Goal: Browse casually: Explore the website without a specific task or goal

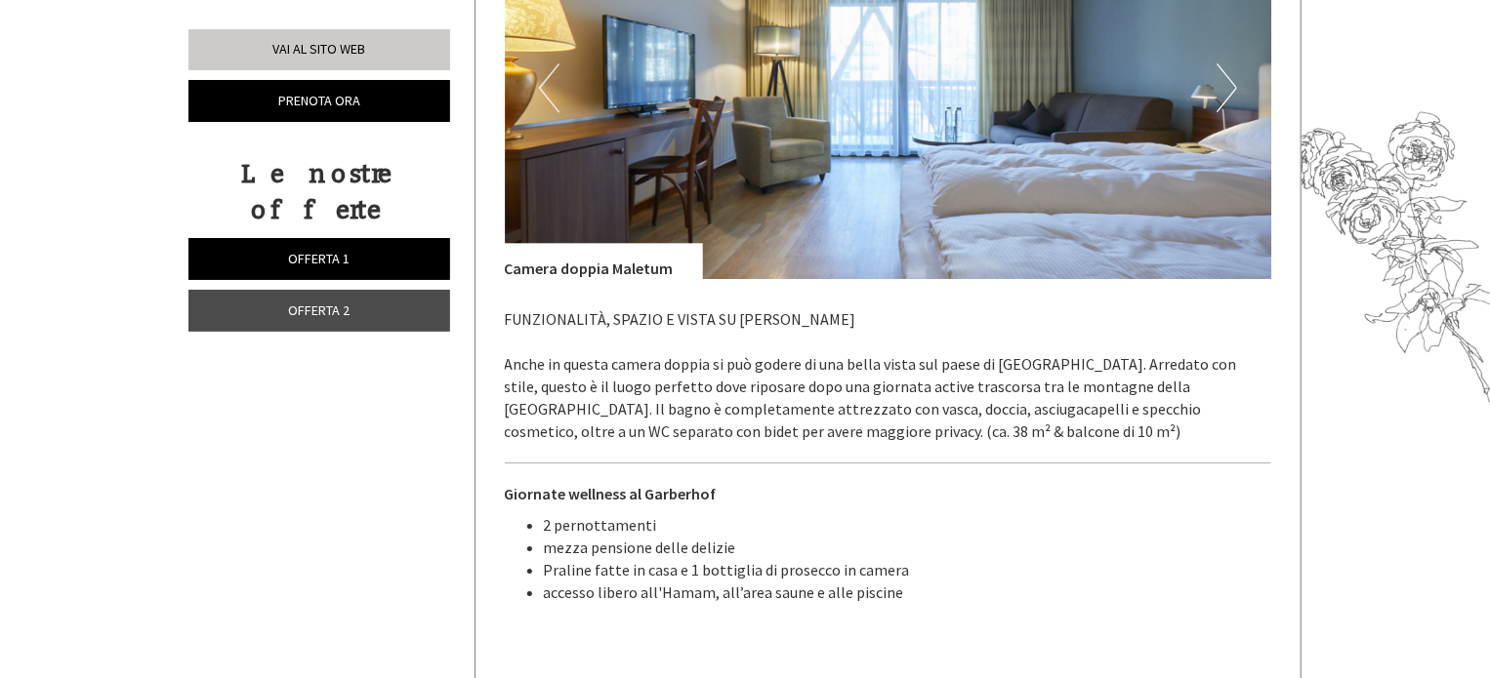
scroll to position [2810, 0]
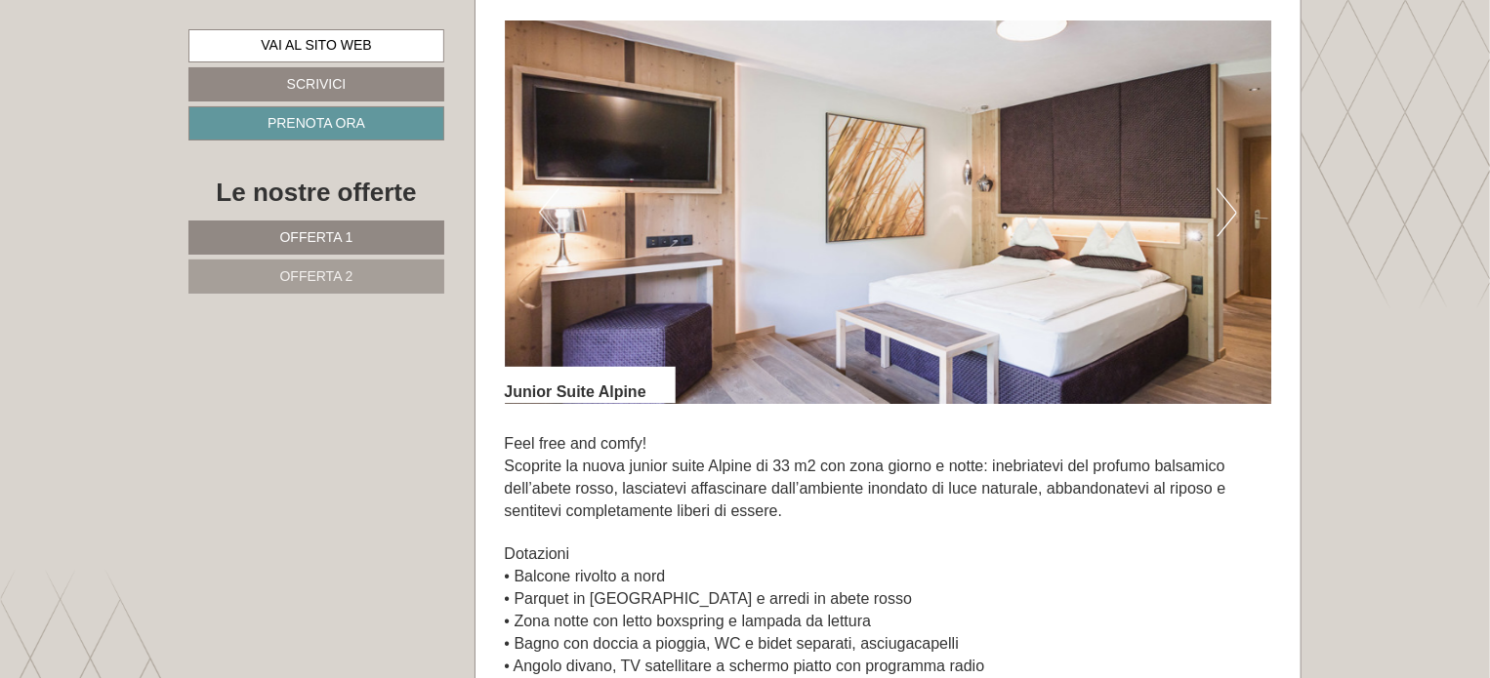
scroll to position [1314, 0]
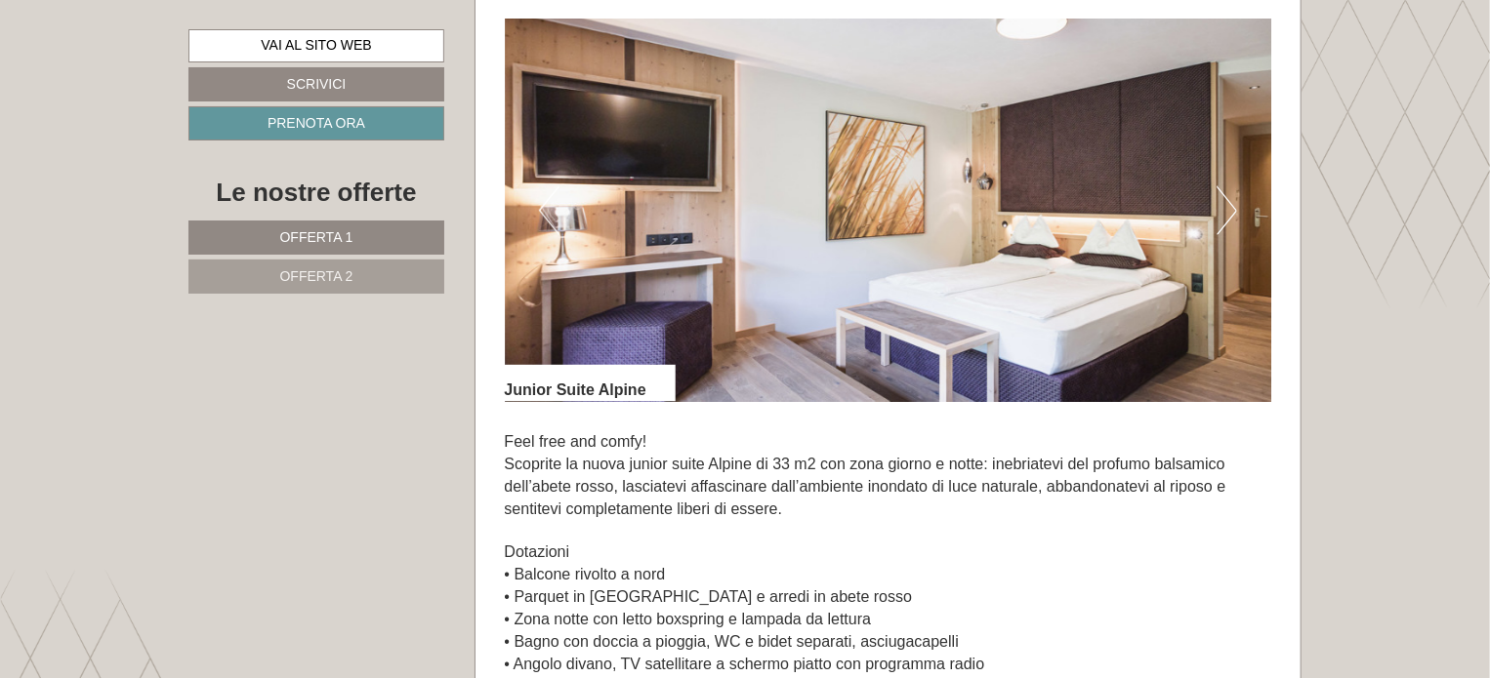
click at [1221, 206] on button "Next" at bounding box center [1226, 210] width 20 height 49
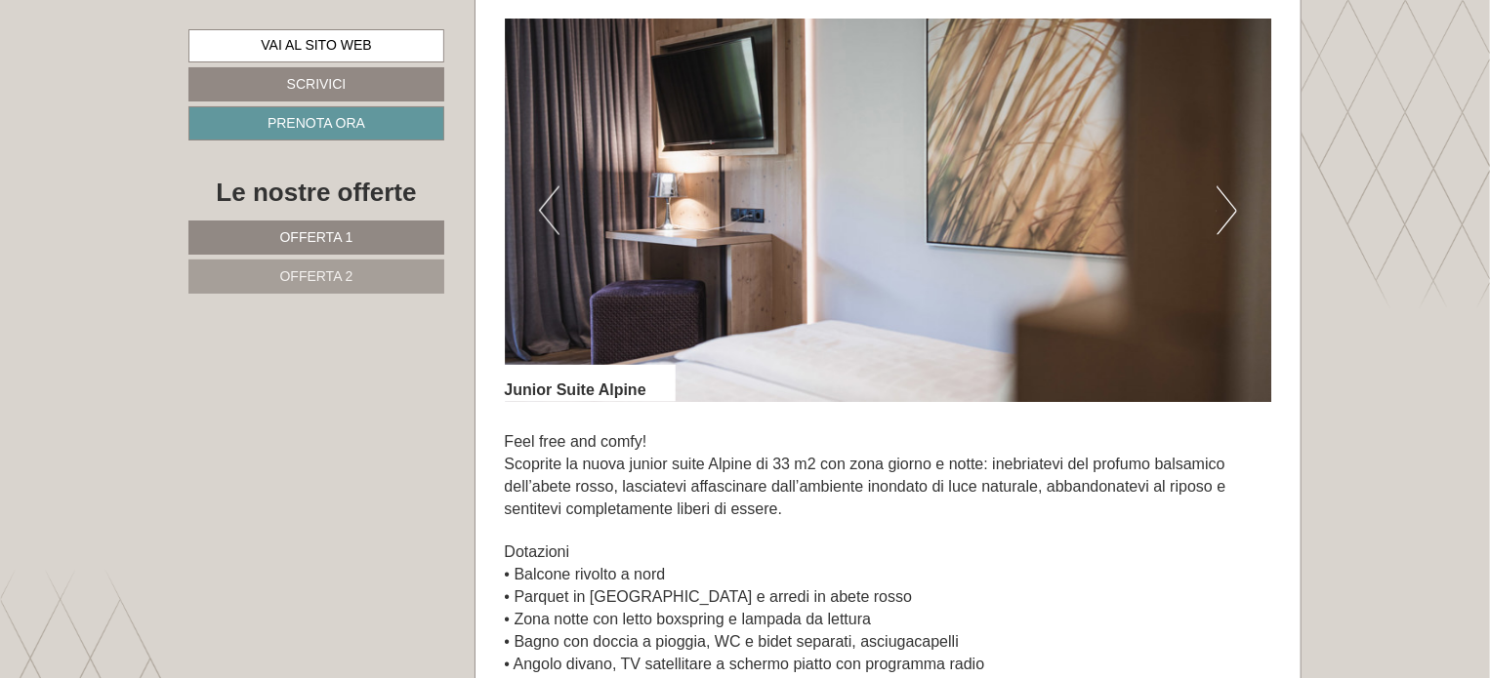
click at [1221, 206] on button "Next" at bounding box center [1226, 210] width 20 height 49
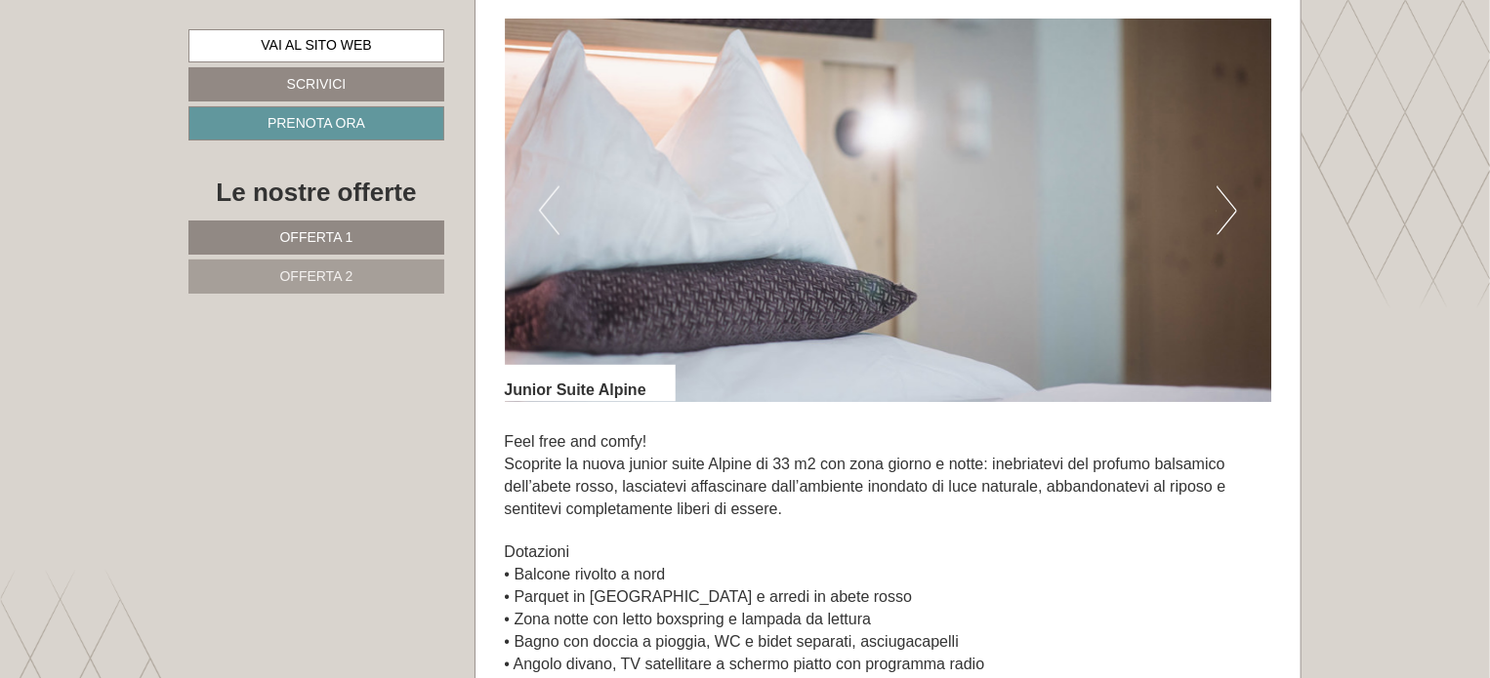
click at [1221, 206] on button "Next" at bounding box center [1226, 210] width 20 height 49
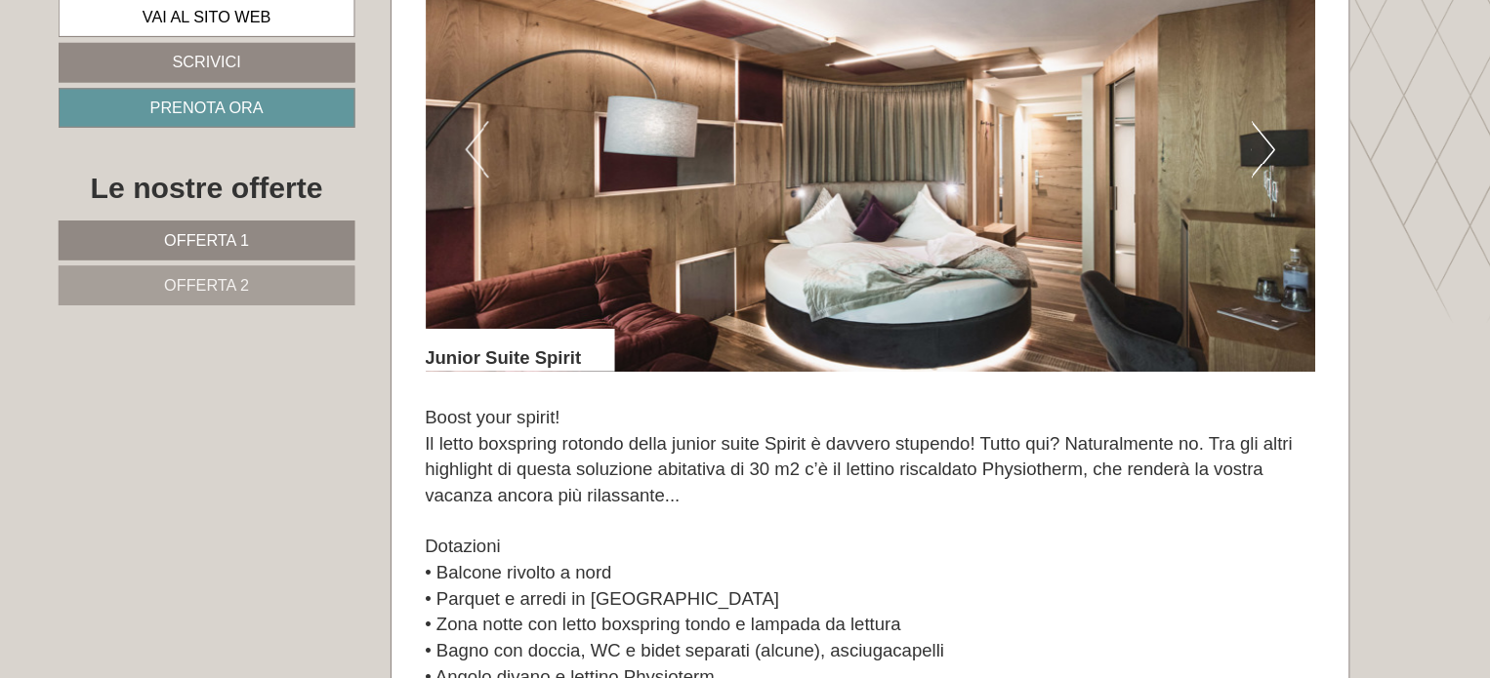
scroll to position [2793, 0]
